Goal: Task Accomplishment & Management: Manage account settings

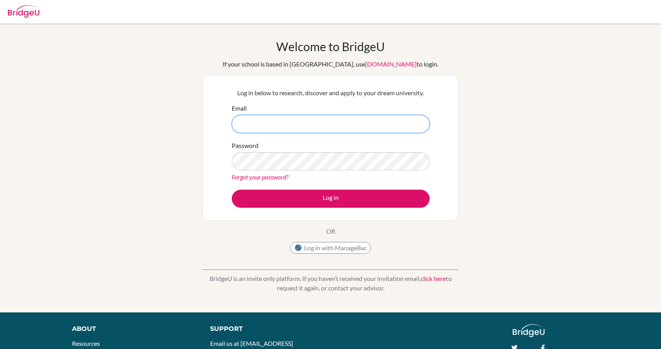
click at [297, 125] on input "Email" at bounding box center [331, 124] width 198 height 18
type input "[DOMAIN_NAME][EMAIL_ADDRESS][DOMAIN_NAME]"
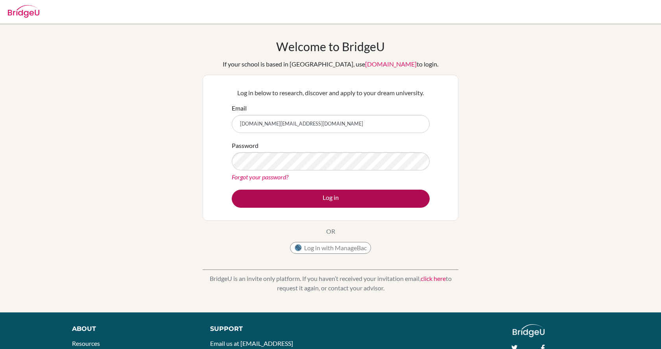
click at [285, 198] on button "Log in" at bounding box center [331, 199] width 198 height 18
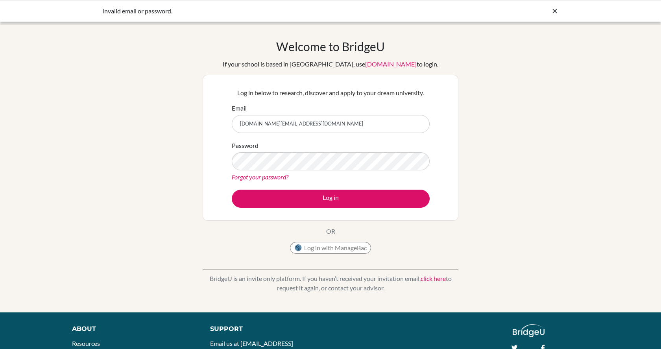
click at [331, 198] on button "Log in" at bounding box center [331, 199] width 198 height 18
click at [442, 158] on div "Log in below to research, discover and apply to your dream university. Email [D…" at bounding box center [331, 148] width 256 height 146
click at [387, 68] on div "If your school is based in [GEOGRAPHIC_DATA], use [DOMAIN_NAME] to login." at bounding box center [331, 63] width 216 height 9
click at [387, 65] on link "[DOMAIN_NAME]" at bounding box center [391, 63] width 52 height 7
